Goal: Transaction & Acquisition: Purchase product/service

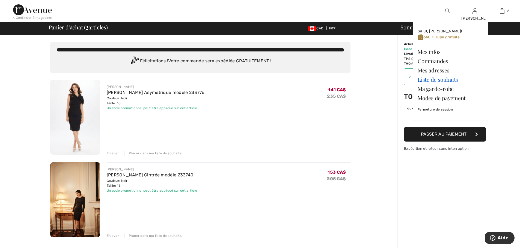
click at [435, 80] on link "Liste de souhaits" at bounding box center [450, 79] width 66 height 9
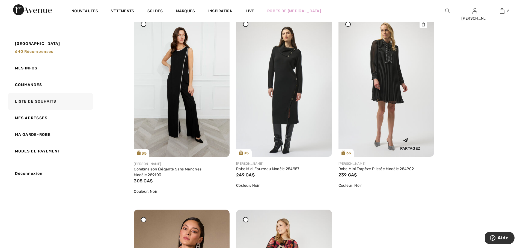
scroll to position [55, 0]
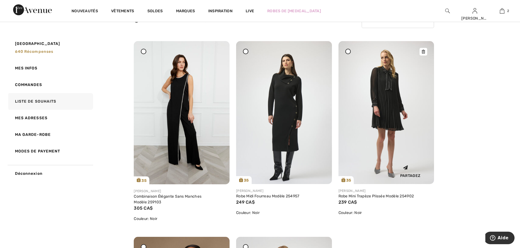
click at [391, 141] on img at bounding box center [386, 112] width 96 height 143
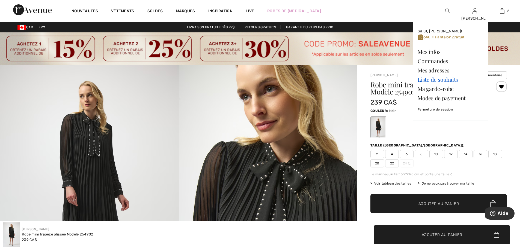
click at [445, 81] on link "Liste de souhaits" at bounding box center [450, 79] width 66 height 9
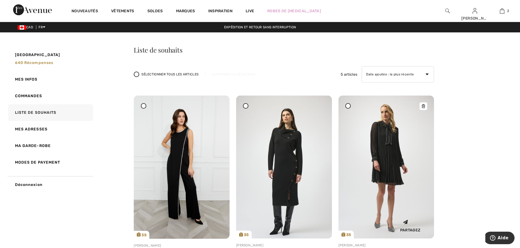
click at [423, 105] on icon at bounding box center [422, 106] width 3 height 4
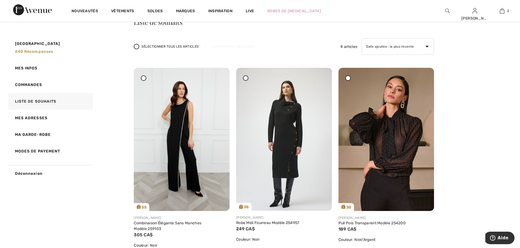
scroll to position [27, 0]
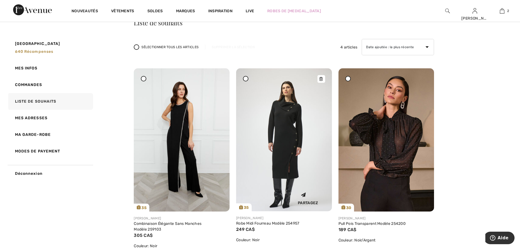
click at [321, 76] on div at bounding box center [321, 79] width 8 height 8
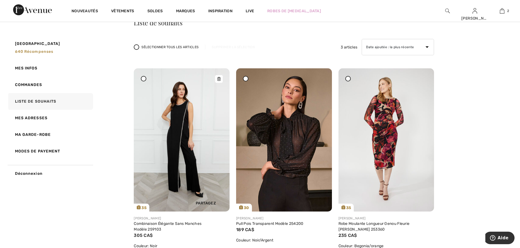
click at [199, 145] on img at bounding box center [182, 139] width 96 height 143
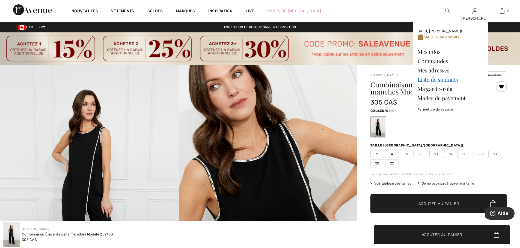
click at [429, 82] on link "Liste de souhaits" at bounding box center [450, 79] width 66 height 9
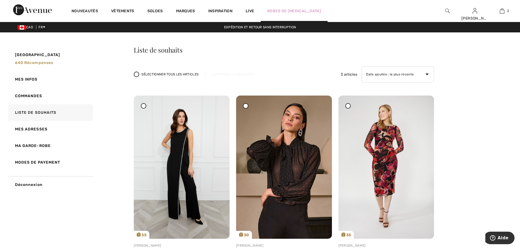
drag, startPoint x: 220, startPoint y: 108, endPoint x: 282, endPoint y: 19, distance: 108.3
click at [220, 101] on icon at bounding box center [218, 100] width 3 height 4
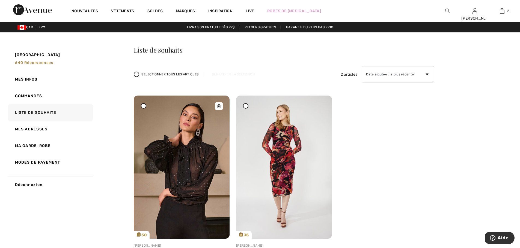
click at [218, 107] on icon at bounding box center [218, 106] width 3 height 4
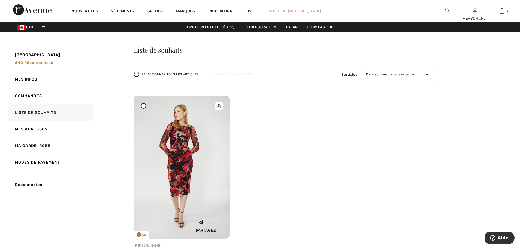
click at [188, 151] on img at bounding box center [182, 167] width 96 height 143
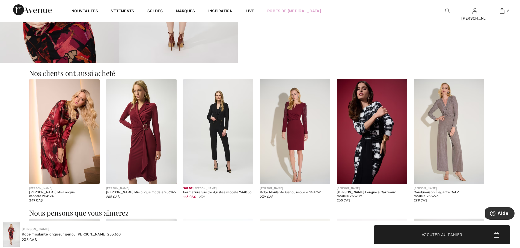
scroll to position [464, 0]
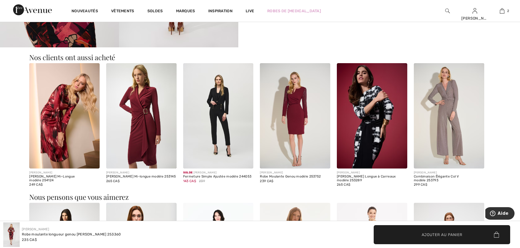
click at [352, 111] on img at bounding box center [372, 116] width 70 height 106
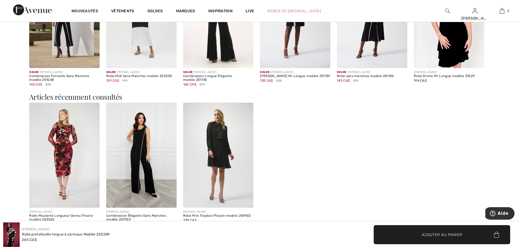
scroll to position [709, 0]
